Goal: Contribute content

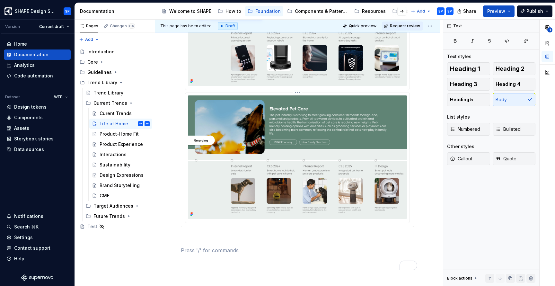
scroll to position [1215, 0]
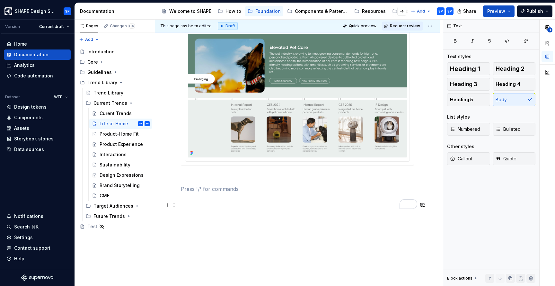
click at [205, 191] on p "To enrich screen reader interactions, please activate Accessibility in Grammarl…" at bounding box center [297, 189] width 233 height 8
click at [167, 200] on button "button" at bounding box center [167, 204] width 9 height 9
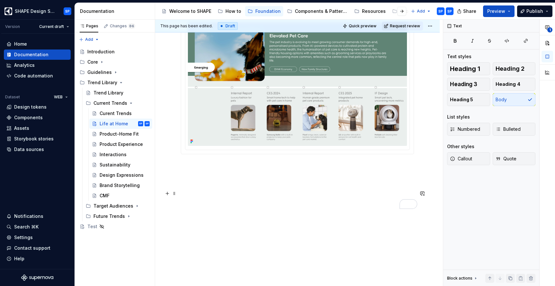
click at [189, 170] on p "To enrich screen reader interactions, please activate Accessibility in Grammarl…" at bounding box center [297, 166] width 233 height 8
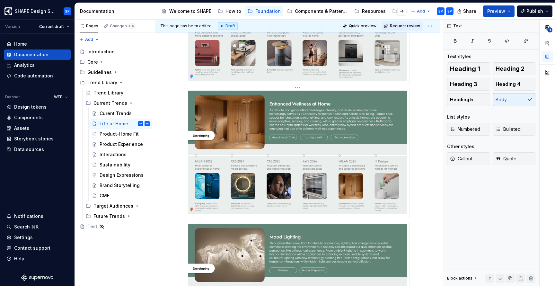
scroll to position [0, 0]
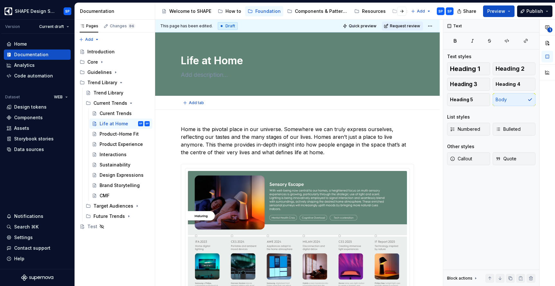
type textarea "*"
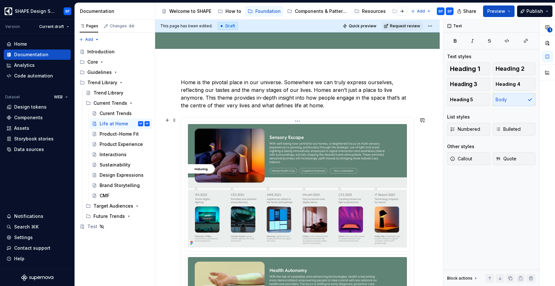
scroll to position [106, 0]
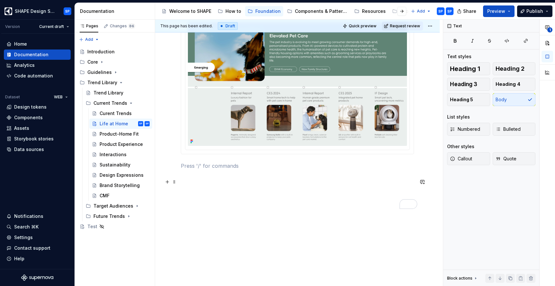
click at [209, 169] on p "To enrich screen reader interactions, please activate Accessibility in Grammarl…" at bounding box center [297, 166] width 233 height 8
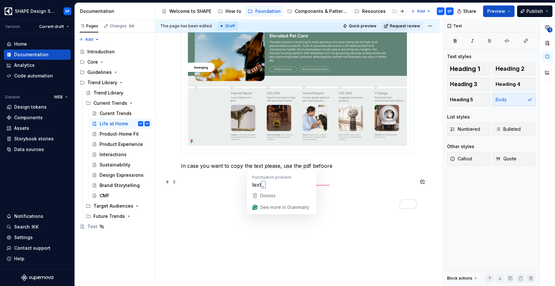
click at [251, 164] on p "In case you want to copy the text please, use the pdf befoore" at bounding box center [297, 166] width 233 height 8
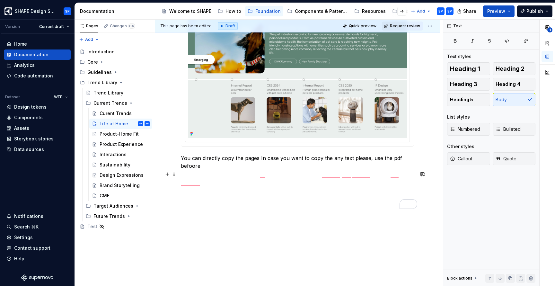
click at [233, 166] on p "You can directly copy the pages In case you want to copy the any text please, u…" at bounding box center [297, 161] width 233 height 15
click at [239, 166] on p "You can directly copy/ fdrag the pages In case you want to copy the any text pl…" at bounding box center [297, 161] width 233 height 15
click at [277, 164] on p "You can directly copy or drag the pages In case you want to copy the any text p…" at bounding box center [297, 161] width 233 height 15
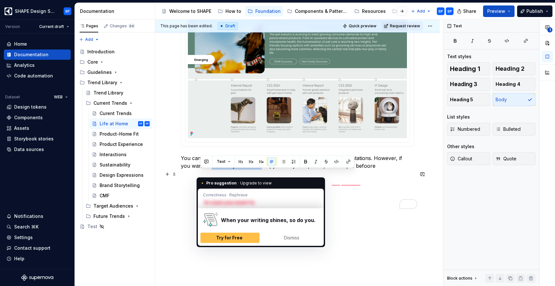
drag, startPoint x: 201, startPoint y: 174, endPoint x: 249, endPoint y: 172, distance: 48.5
click at [249, 170] on p "You can directly copy or drag the pages from SHAPE into your presentations. How…" at bounding box center [297, 161] width 233 height 15
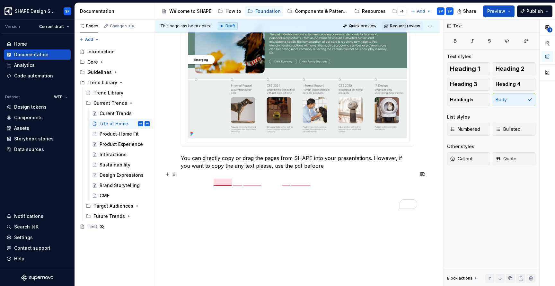
click at [218, 170] on p "You can directly copy or drag the pages from SHAPE into your presentations. How…" at bounding box center [297, 161] width 233 height 15
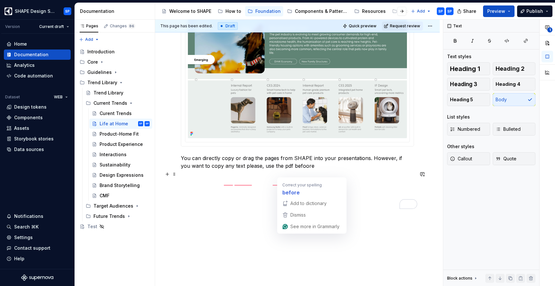
click at [296, 170] on p "You can directly copy or drag the pages from SHAPE into your presentations. How…" at bounding box center [297, 161] width 233 height 15
click at [304, 170] on p "You can directly copy or drag the pages from SHAPE into your presentations. How…" at bounding box center [297, 161] width 233 height 15
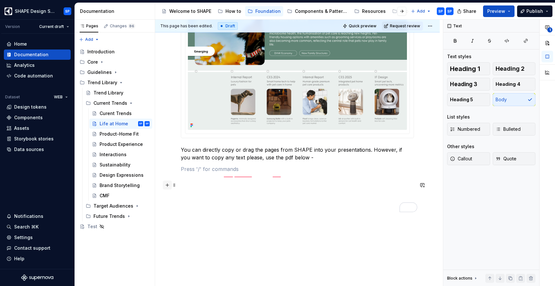
click at [168, 186] on button "button" at bounding box center [167, 184] width 9 height 9
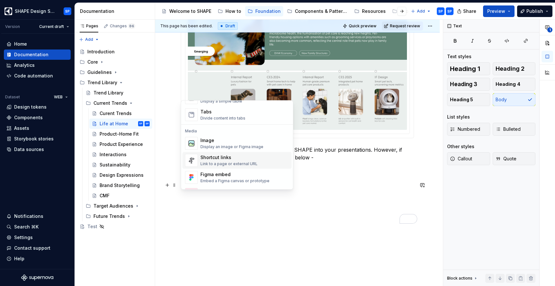
scroll to position [258, 0]
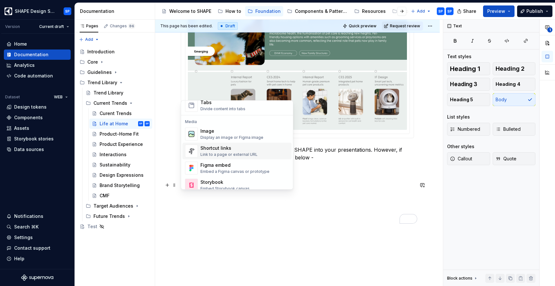
click at [227, 153] on div "Link to a page or external URL" at bounding box center [228, 154] width 57 height 5
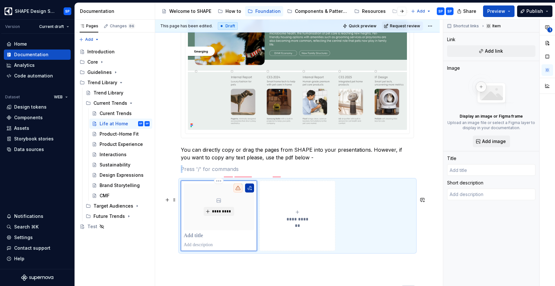
click at [251, 192] on button "To enrich screen reader interactions, please activate Accessibility in Grammarl…" at bounding box center [249, 187] width 9 height 9
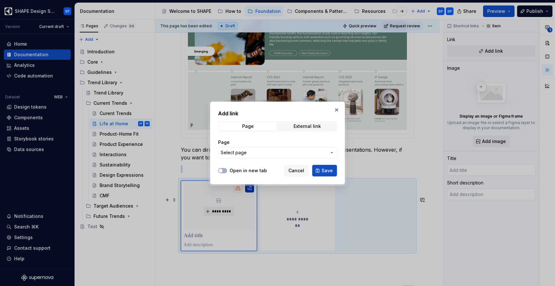
type textarea "*"
click at [304, 126] on div "External link" at bounding box center [306, 126] width 27 height 5
click at [241, 153] on input "URL" at bounding box center [277, 153] width 119 height 12
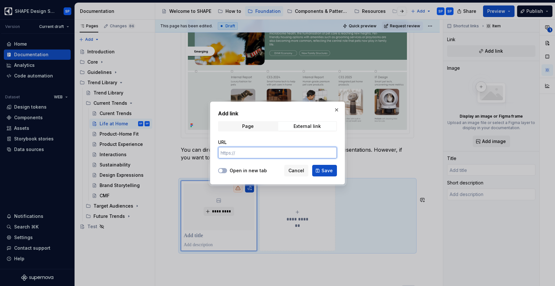
paste input "[URL][DOMAIN_NAME]"
type input "[URL][DOMAIN_NAME]"
click at [223, 170] on button "Open in new tab" at bounding box center [222, 170] width 9 height 5
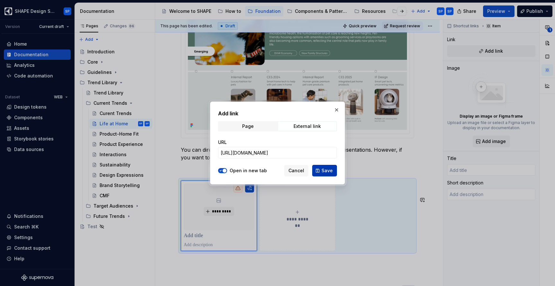
click at [327, 170] on span "Save" at bounding box center [326, 170] width 11 height 6
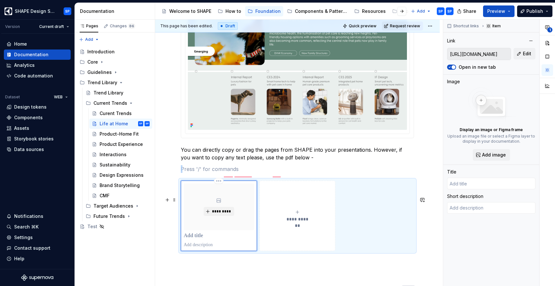
click at [195, 239] on p "To enrich screen reader interactions, please activate Accessibility in Grammarl…" at bounding box center [219, 235] width 70 height 6
type textarea "*"
type input "T"
type textarea "*"
type input "Tr"
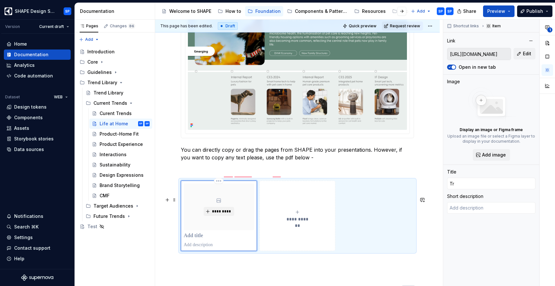
scroll to position [1229, 0]
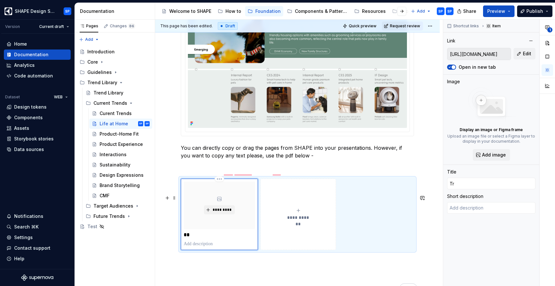
type textarea "*"
type input "Tre"
type textarea "*"
type input "Tren"
type textarea "*"
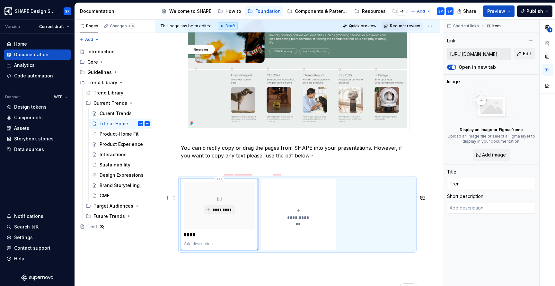
type input "Trend"
type textarea "*"
type input "Trend"
type textarea "*"
type input "Trend L"
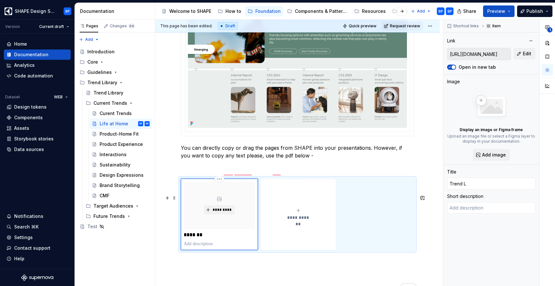
type textarea "*"
type input "Trend Li"
type textarea "*"
type input "Trend Lib"
type textarea "*"
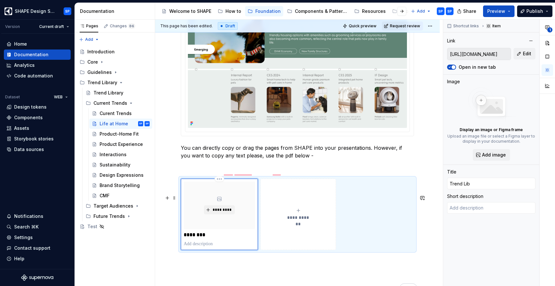
type input "Trend Libr"
type textarea "*"
type input "Trend Libra"
type textarea "*"
type input "Trend Librar"
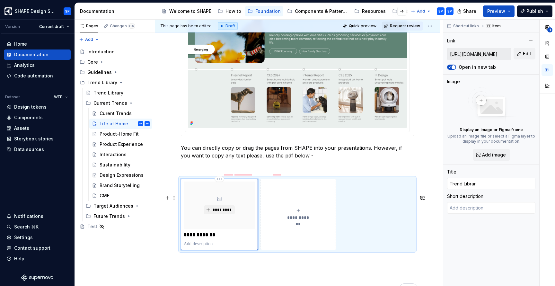
type textarea "*"
type input "Trend Library"
type textarea "*"
type input "Trend Library"
type textarea "*"
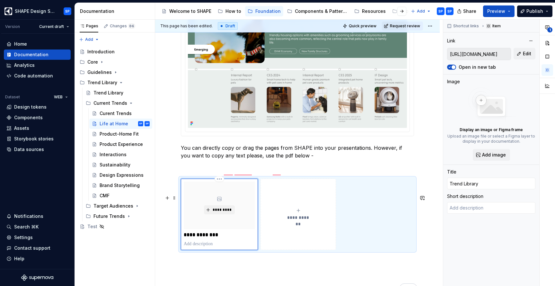
type input "Trend Library D"
type textarea "*"
type input "Trend Library De"
type textarea "*"
type input "Trend Library Dec"
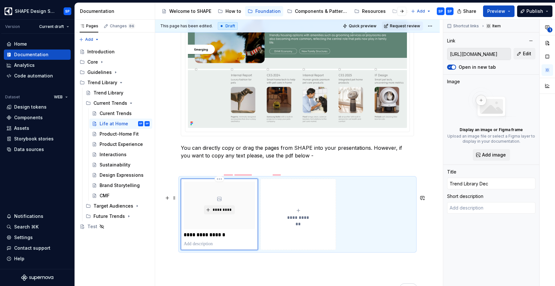
type textarea "*"
type input "Trend Library Deck"
type textarea "*"
type input "Trend Library Dec"
type textarea "*"
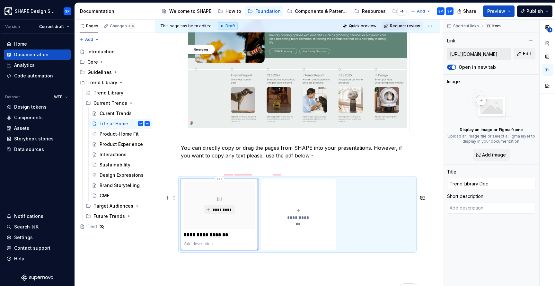
type input "Trend Library De"
type textarea "*"
type input "Trend Library D"
type textarea "*"
type input "Trend Library"
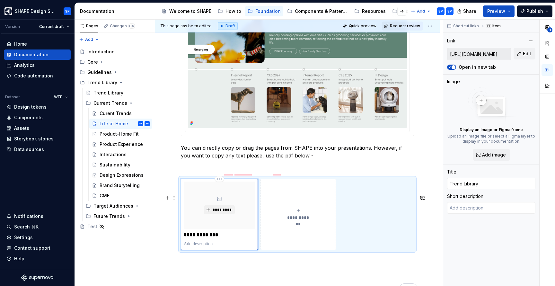
type textarea "*"
type input "Trend Library D"
type textarea "*"
type input "Trend Library De"
type textarea "*"
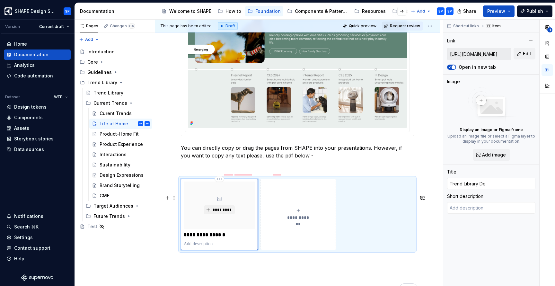
type input "Trend Library Dec"
type textarea "*"
type input "Trend Library Deck"
click at [188, 171] on p "To enrich screen reader interactions, please activate Accessibility in Grammarl…" at bounding box center [297, 167] width 233 height 8
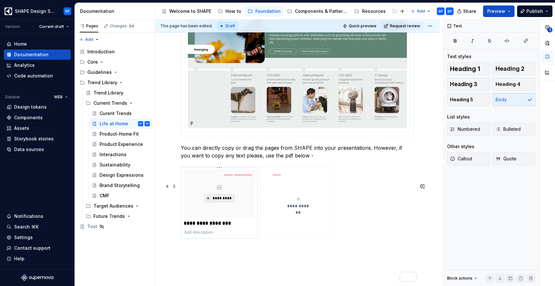
click at [221, 201] on span "*********" at bounding box center [222, 198] width 20 height 5
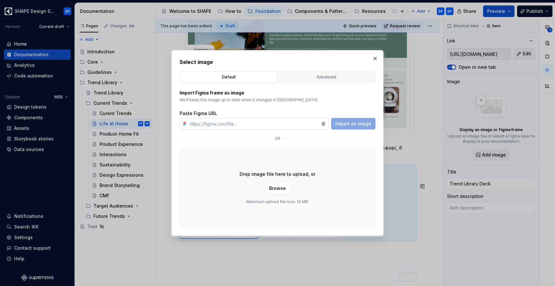
click at [297, 125] on input "text" at bounding box center [254, 124] width 134 height 12
click at [294, 127] on input "text" at bounding box center [254, 124] width 134 height 12
click at [263, 125] on input "text" at bounding box center [254, 124] width 134 height 12
type textarea "*"
paste input "[URL][DOMAIN_NAME]"
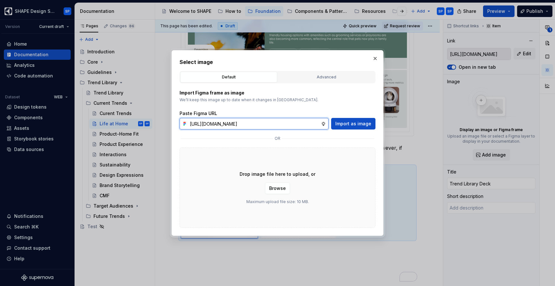
scroll to position [0, 122]
type input "[URL][DOMAIN_NAME]"
click at [335, 79] on div "Advanced" at bounding box center [326, 77] width 92 height 6
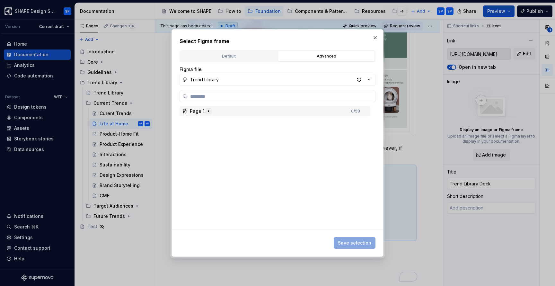
click at [208, 111] on icon "button" at bounding box center [208, 111] width 1 height 2
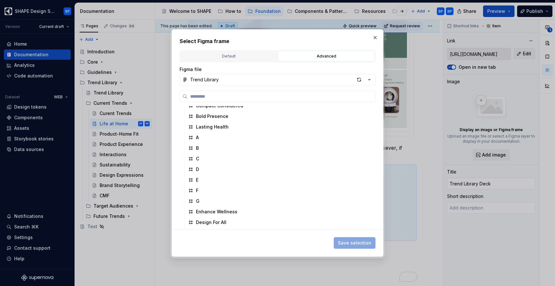
scroll to position [276, 0]
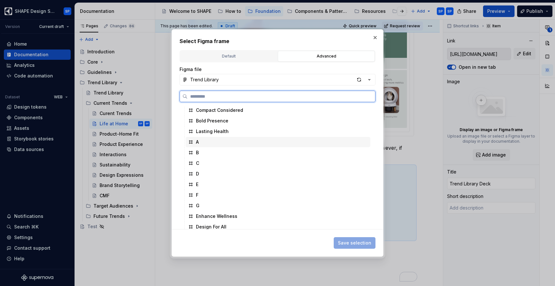
click at [197, 142] on div "A" at bounding box center [197, 142] width 3 height 6
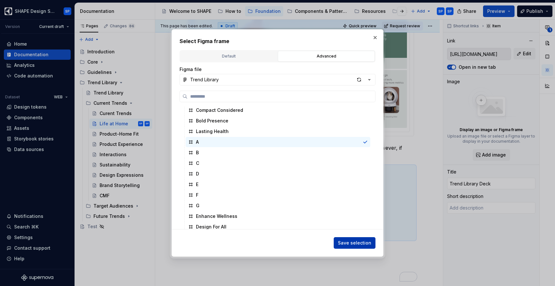
click at [354, 243] on span "Save selection" at bounding box center [354, 243] width 33 height 6
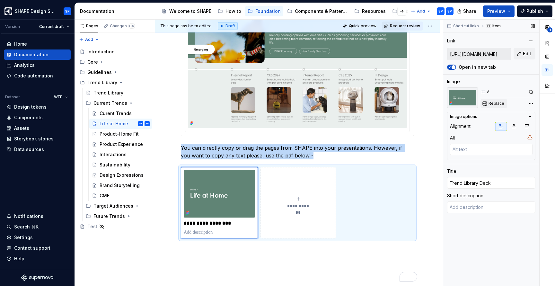
click at [491, 103] on span "Replace" at bounding box center [496, 103] width 16 height 5
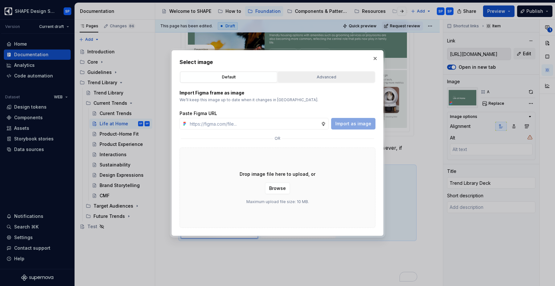
click at [328, 72] on button "Advanced" at bounding box center [326, 77] width 97 height 11
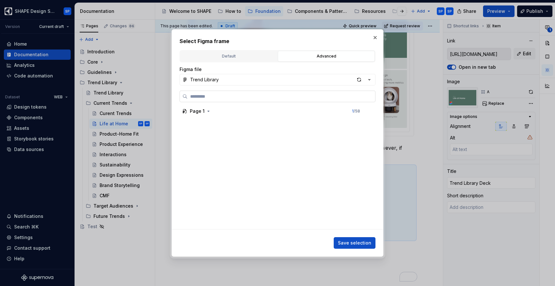
click at [220, 101] on label at bounding box center [277, 97] width 196 height 12
click at [220, 100] on input "search" at bounding box center [282, 96] width 188 height 6
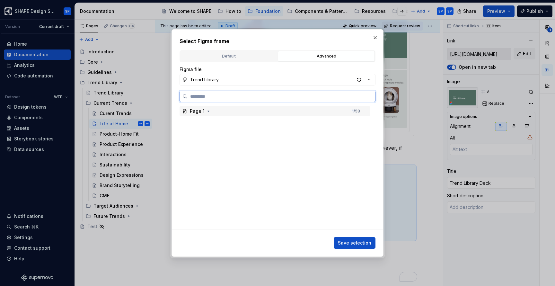
click at [194, 116] on div "Page 1 1 / 58" at bounding box center [274, 111] width 191 height 10
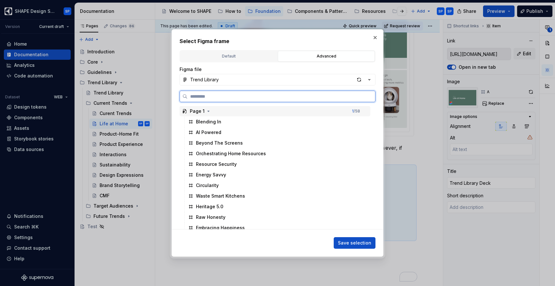
click at [200, 111] on div "Page 1" at bounding box center [197, 111] width 15 height 6
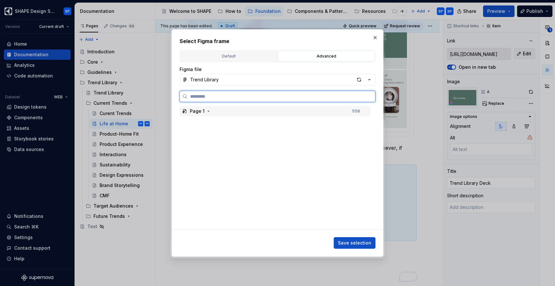
click at [201, 111] on div "Page 1" at bounding box center [197, 111] width 15 height 6
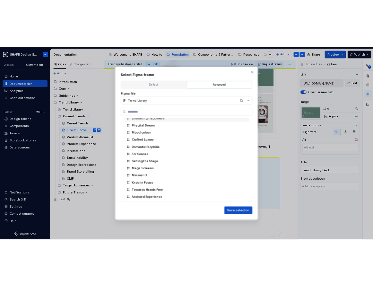
scroll to position [0, 0]
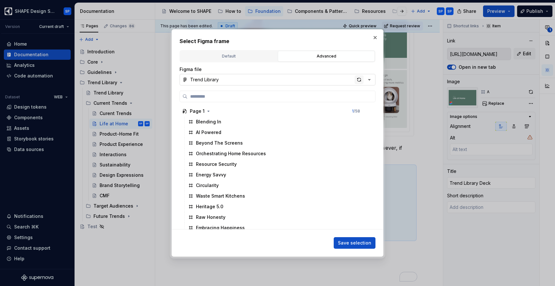
click at [359, 79] on div "button" at bounding box center [358, 79] width 9 height 9
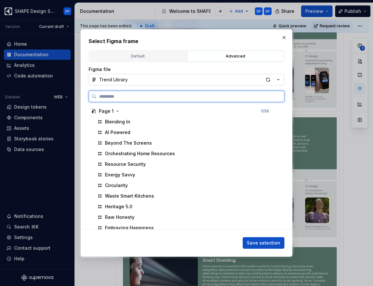
scroll to position [833, 0]
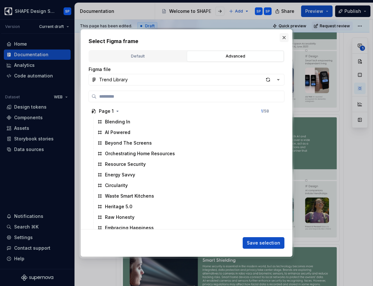
click at [286, 37] on button "button" at bounding box center [284, 37] width 9 height 9
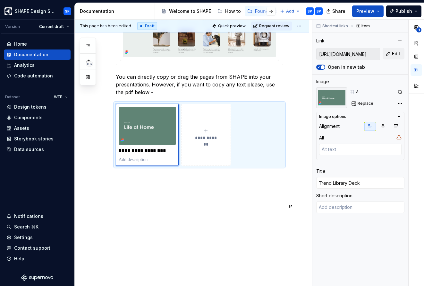
scroll to position [987, 0]
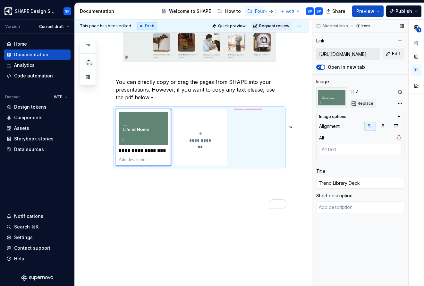
click at [368, 104] on span "Replace" at bounding box center [366, 103] width 16 height 5
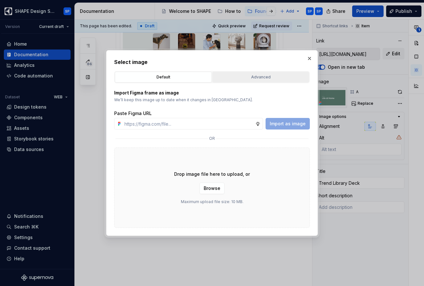
click at [258, 75] on div "Advanced" at bounding box center [261, 77] width 92 height 6
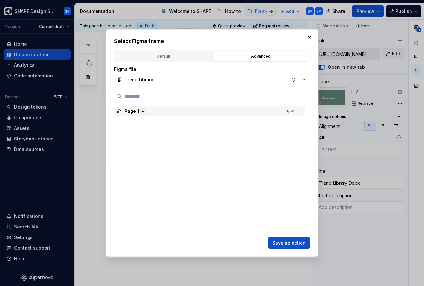
click at [144, 113] on icon "button" at bounding box center [143, 111] width 5 height 5
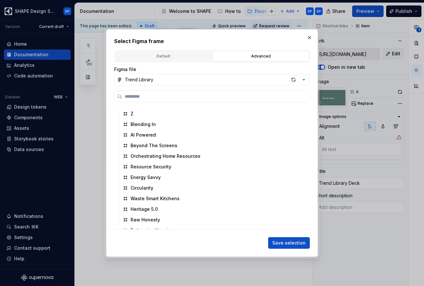
scroll to position [0, 0]
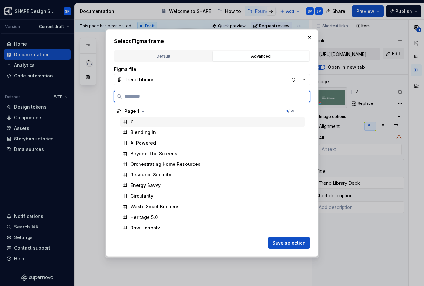
click at [134, 119] on div "Z" at bounding box center [212, 122] width 185 height 10
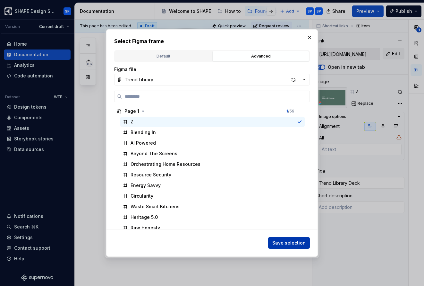
click at [295, 246] on button "Save selection" at bounding box center [289, 243] width 42 height 12
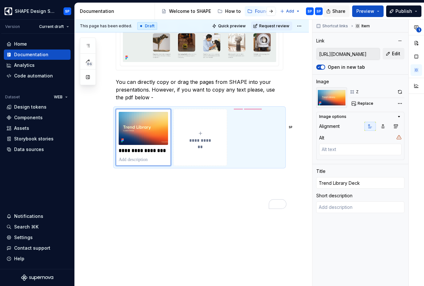
type textarea "*"
